Goal: Information Seeking & Learning: Learn about a topic

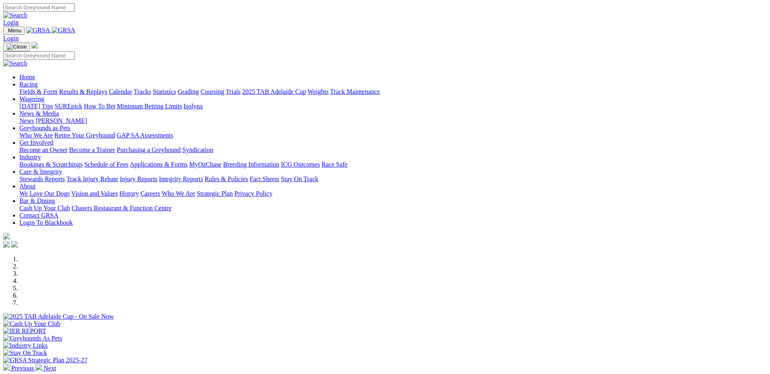
click at [42, 364] on img at bounding box center [39, 367] width 6 height 6
click at [10, 364] on img at bounding box center [6, 367] width 6 height 6
click at [532, 320] on div at bounding box center [385, 320] width 764 height 0
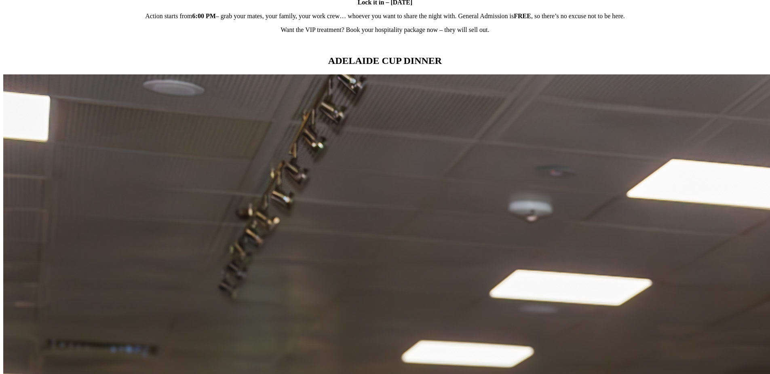
scroll to position [728, 0]
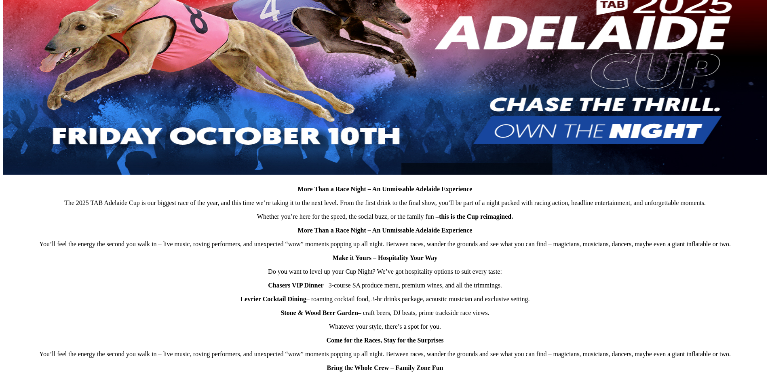
scroll to position [323, 0]
